Goal: Navigation & Orientation: Go to known website

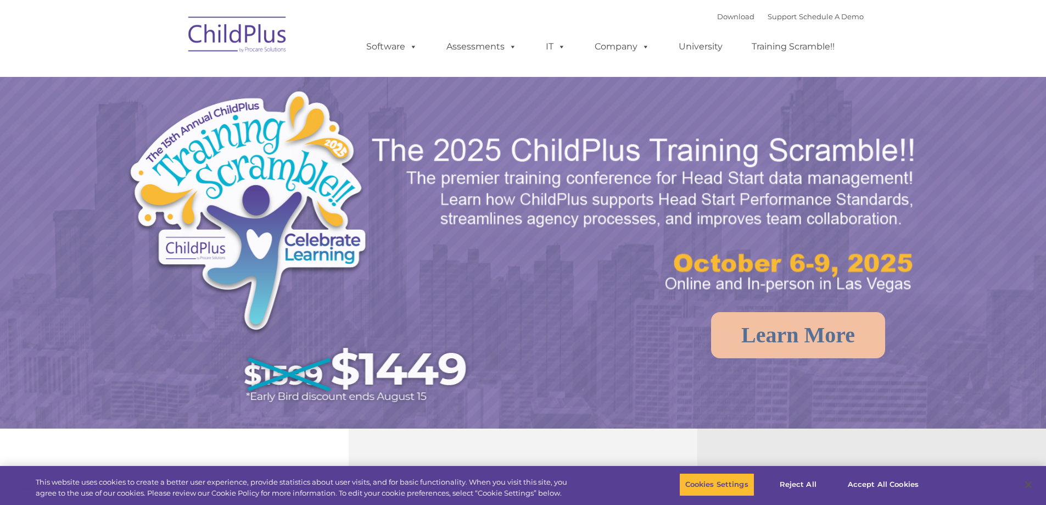
select select "MEDIUM"
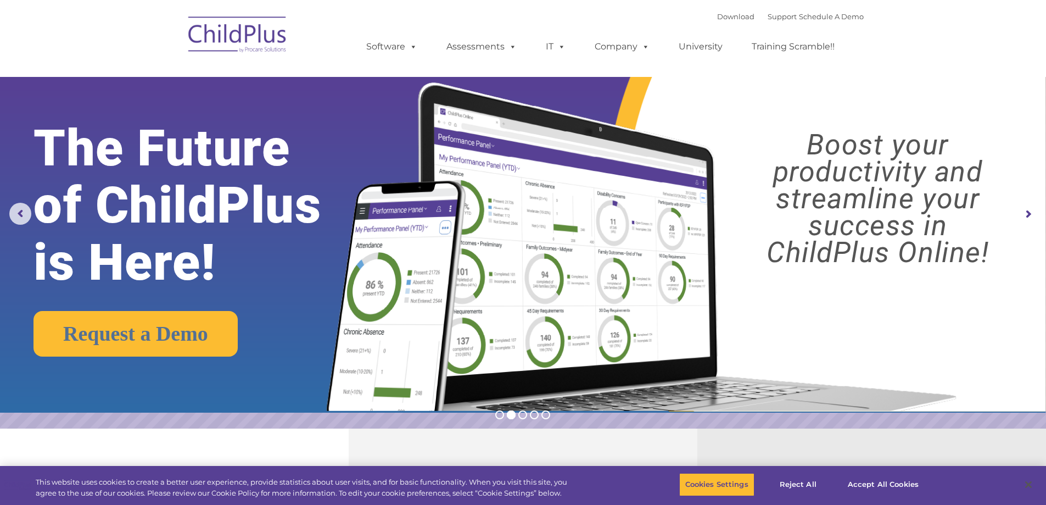
click at [246, 37] on img at bounding box center [238, 36] width 110 height 55
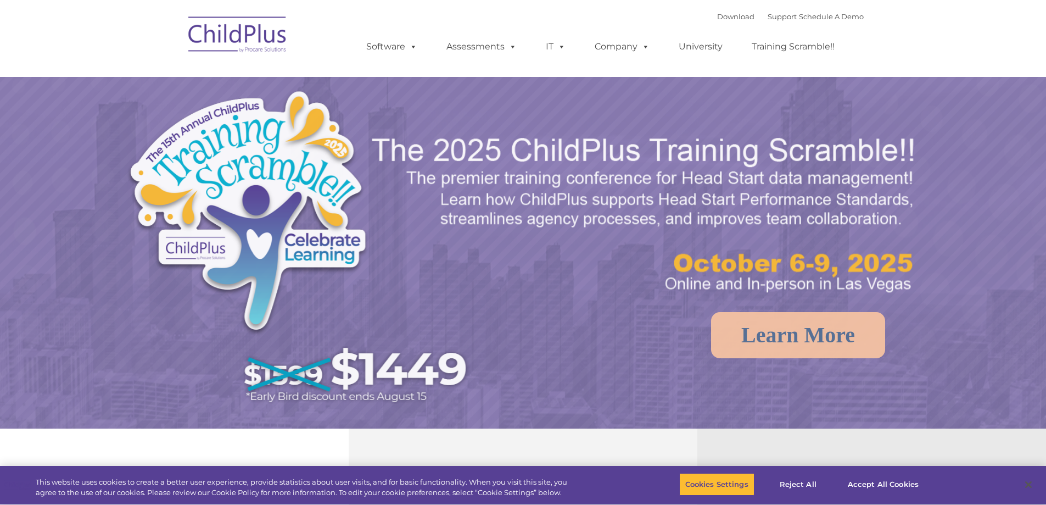
select select "MEDIUM"
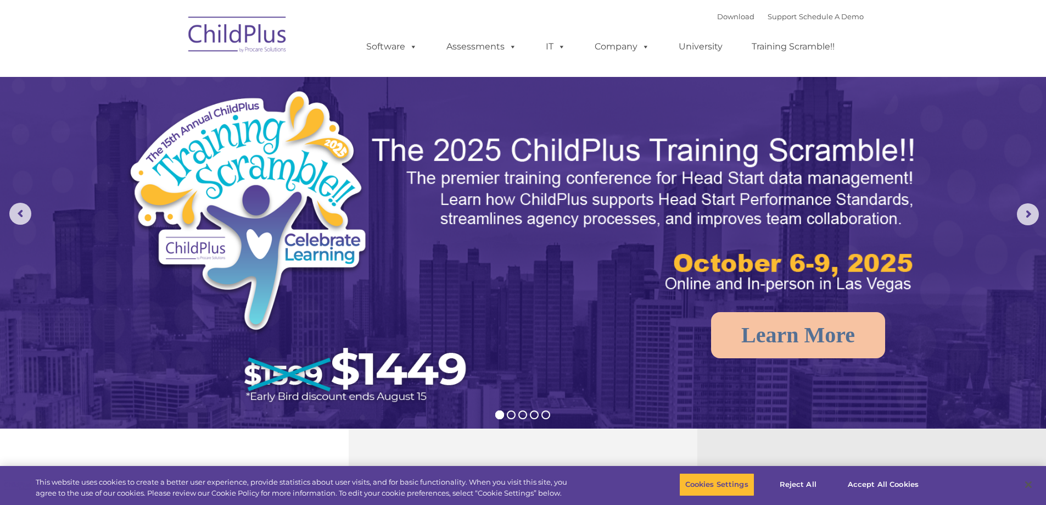
click at [246, 37] on img at bounding box center [238, 36] width 110 height 55
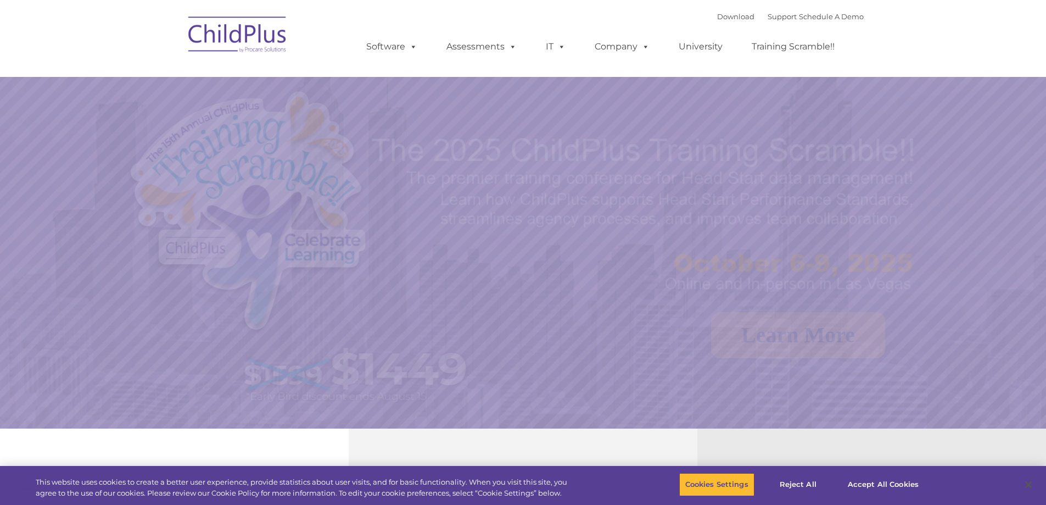
select select "MEDIUM"
